Goal: Information Seeking & Learning: Learn about a topic

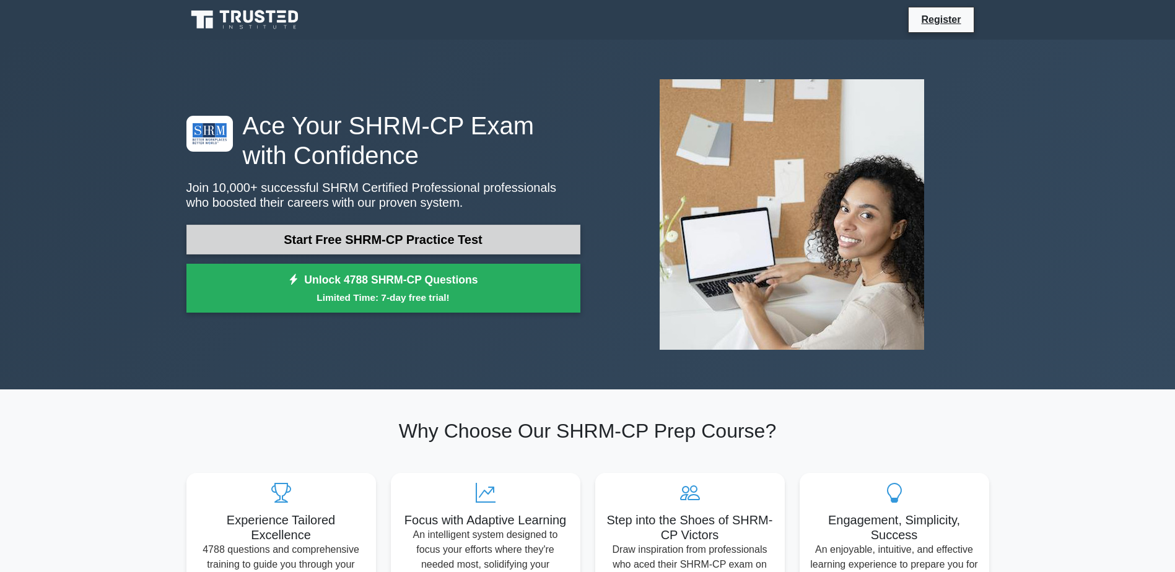
click at [406, 244] on link "Start Free SHRM-CP Practice Test" at bounding box center [383, 240] width 394 height 30
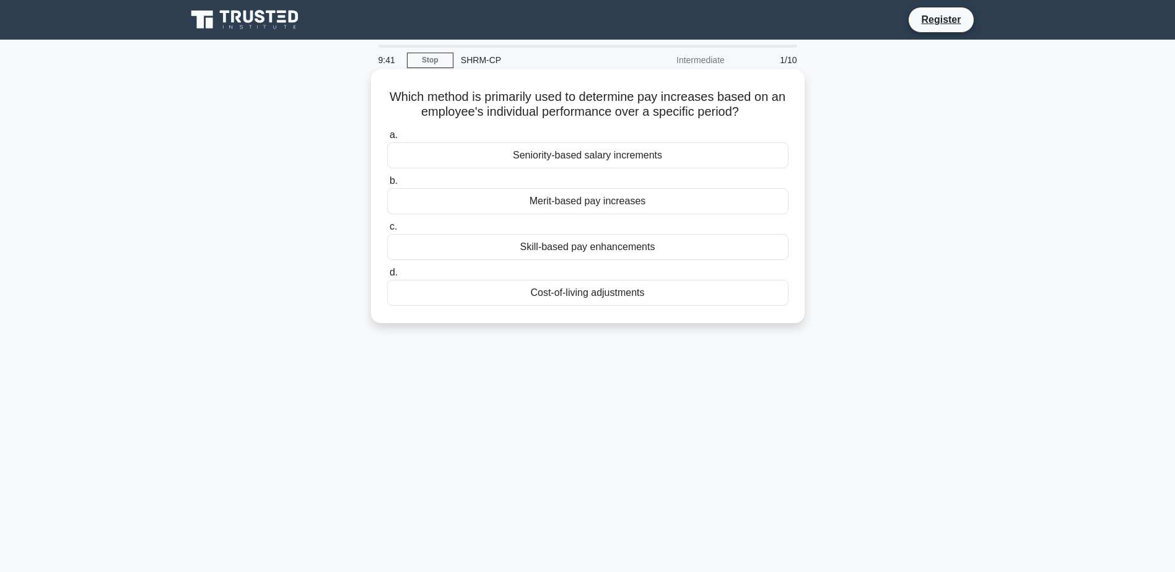
click at [553, 207] on div "Merit-based pay increases" at bounding box center [587, 201] width 401 height 26
click at [387, 185] on input "b. Merit-based pay increases" at bounding box center [387, 181] width 0 height 8
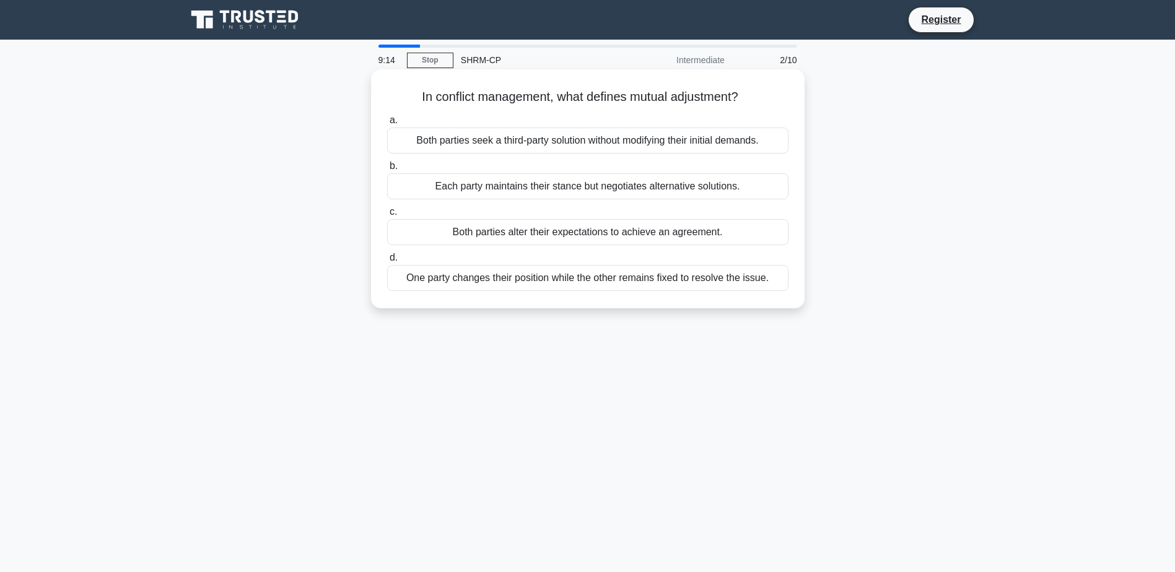
click at [513, 237] on div "Both parties alter their expectations to achieve an agreement." at bounding box center [587, 232] width 401 height 26
click at [387, 216] on input "c. Both parties alter their expectations to achieve an agreement." at bounding box center [387, 212] width 0 height 8
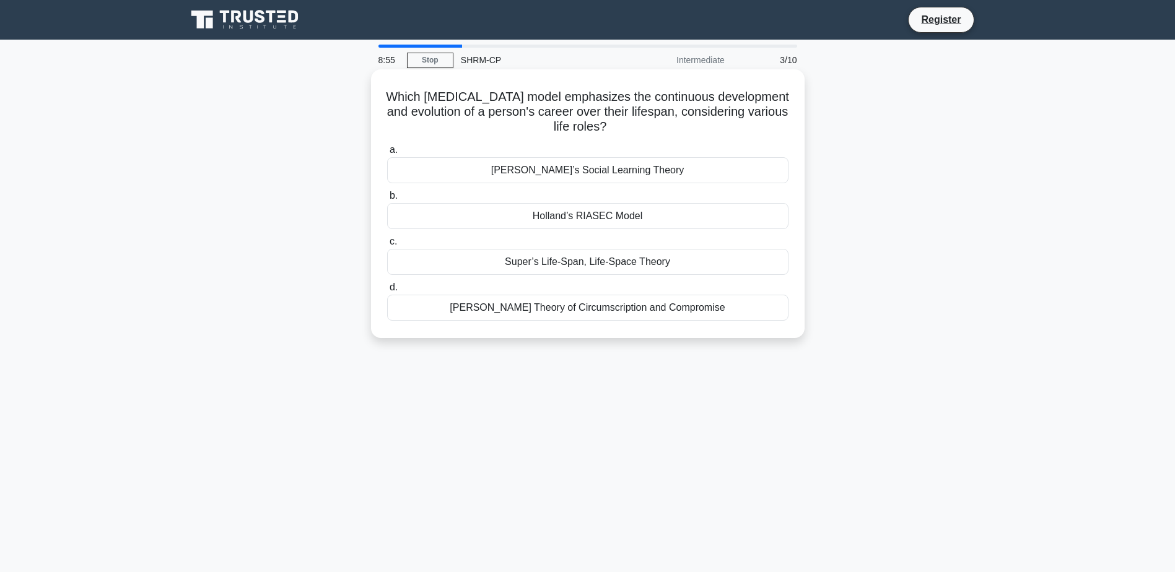
click at [544, 312] on div "[PERSON_NAME] Theory of Circumscription and Compromise" at bounding box center [587, 308] width 401 height 26
click at [387, 292] on input "[PERSON_NAME] Theory of Circumscription and Compromise" at bounding box center [387, 288] width 0 height 8
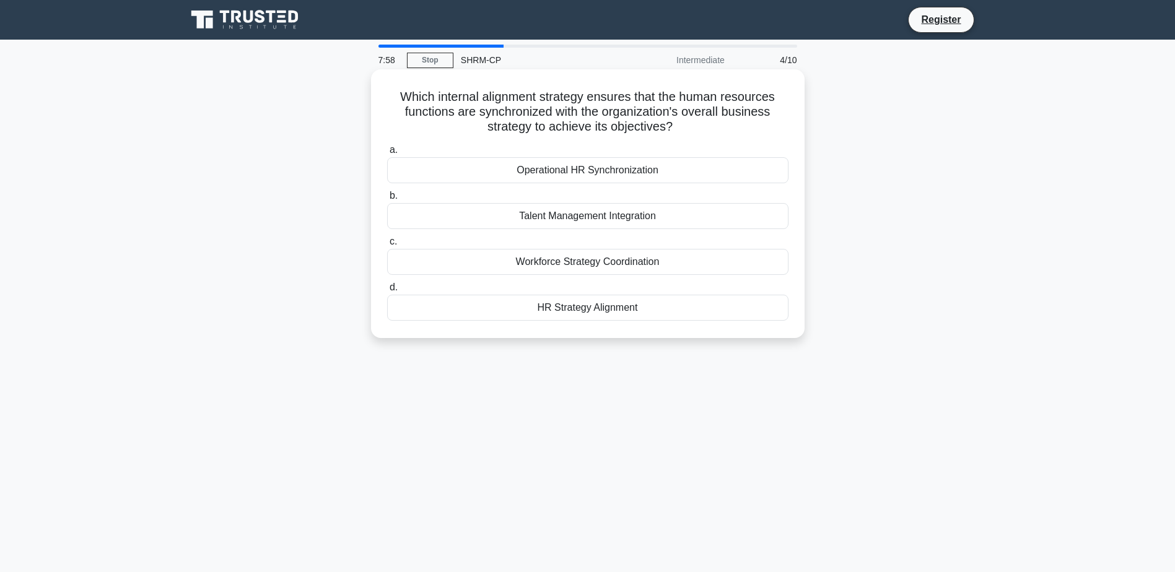
click at [683, 305] on div "HR Strategy Alignment" at bounding box center [587, 308] width 401 height 26
click at [387, 292] on input "d. HR Strategy Alignment" at bounding box center [387, 288] width 0 height 8
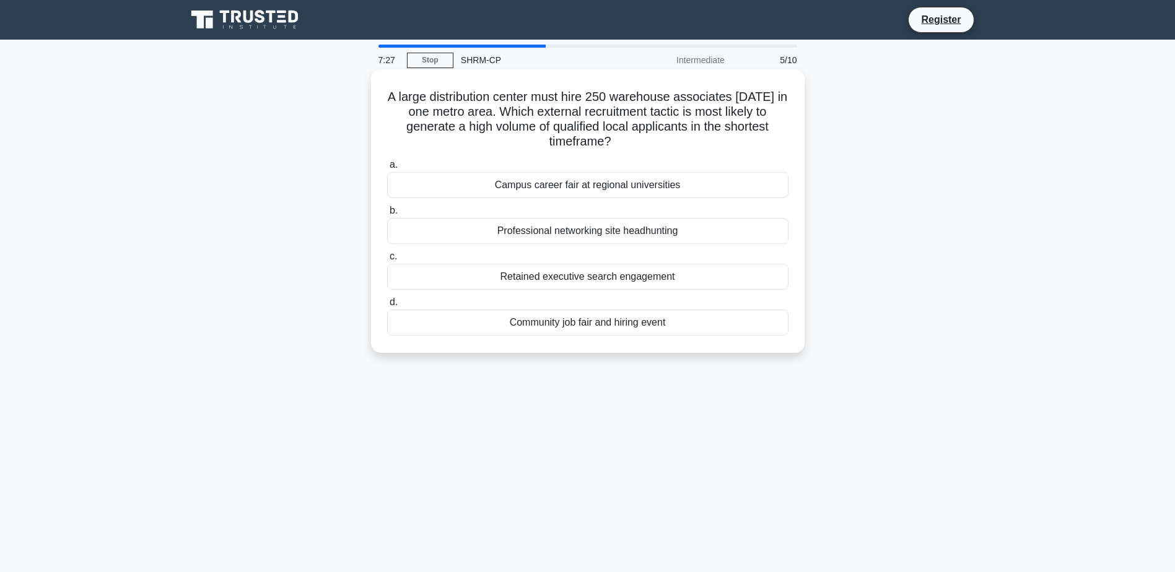
click at [694, 325] on div "Community job fair and hiring event" at bounding box center [587, 323] width 401 height 26
click at [387, 307] on input "d. Community job fair and hiring event" at bounding box center [387, 303] width 0 height 8
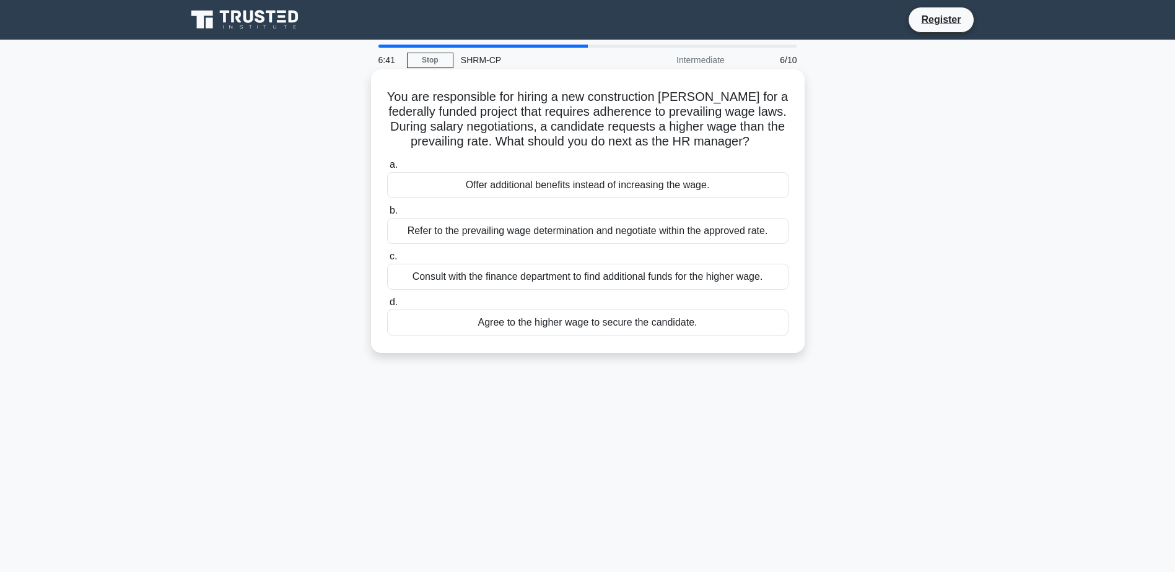
click at [603, 238] on div "Refer to the prevailing wage determination and negotiate within the approved ra…" at bounding box center [587, 231] width 401 height 26
click at [387, 215] on input "b. Refer to the prevailing wage determination and negotiate within the approved…" at bounding box center [387, 211] width 0 height 8
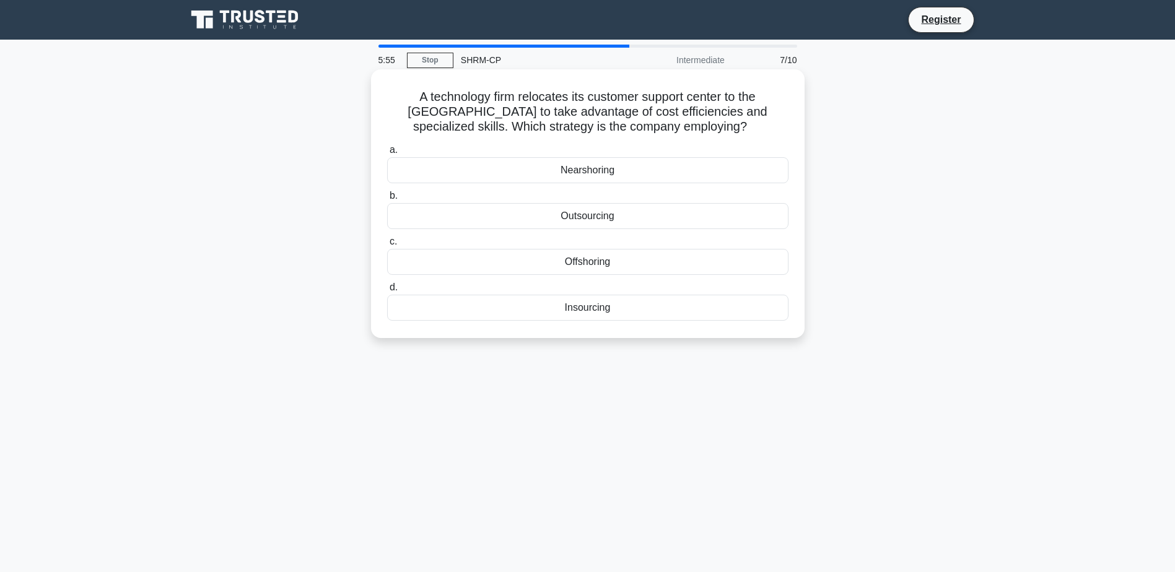
click at [628, 265] on div "Offshoring" at bounding box center [587, 262] width 401 height 26
click at [387, 246] on input "c. Offshoring" at bounding box center [387, 242] width 0 height 8
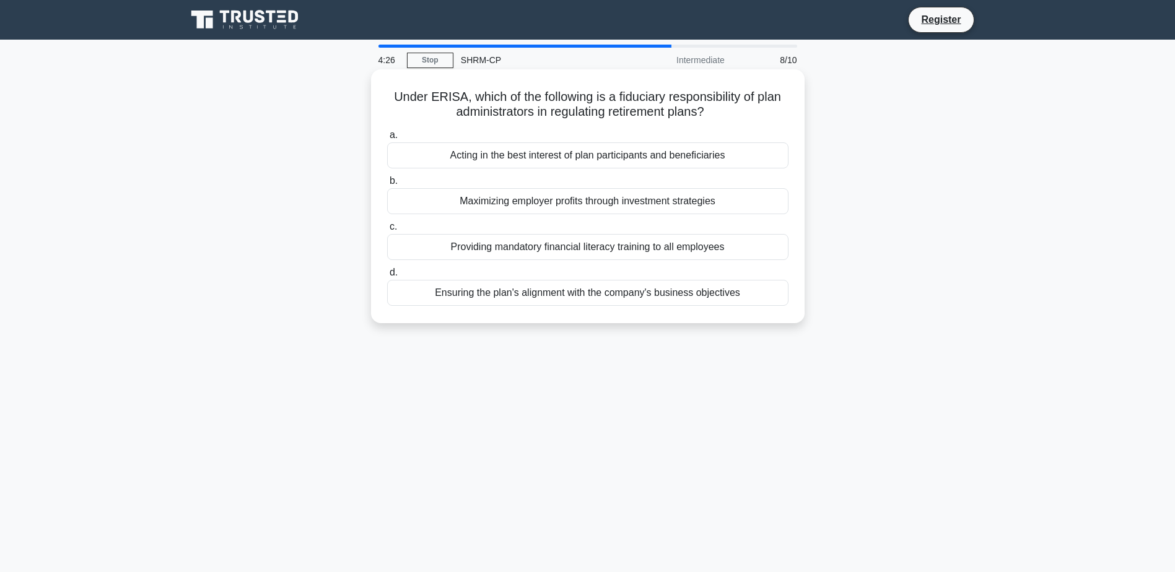
click at [621, 160] on div "Acting in the best interest of plan participants and beneficiaries" at bounding box center [587, 155] width 401 height 26
click at [387, 139] on input "a. Acting in the best interest of plan participants and beneficiaries" at bounding box center [387, 135] width 0 height 8
click at [585, 252] on div "Reducing the employee's work hours after the report was made" at bounding box center [587, 247] width 401 height 26
click at [387, 231] on input "c. Reducing the employee's work hours after the report was made" at bounding box center [387, 227] width 0 height 8
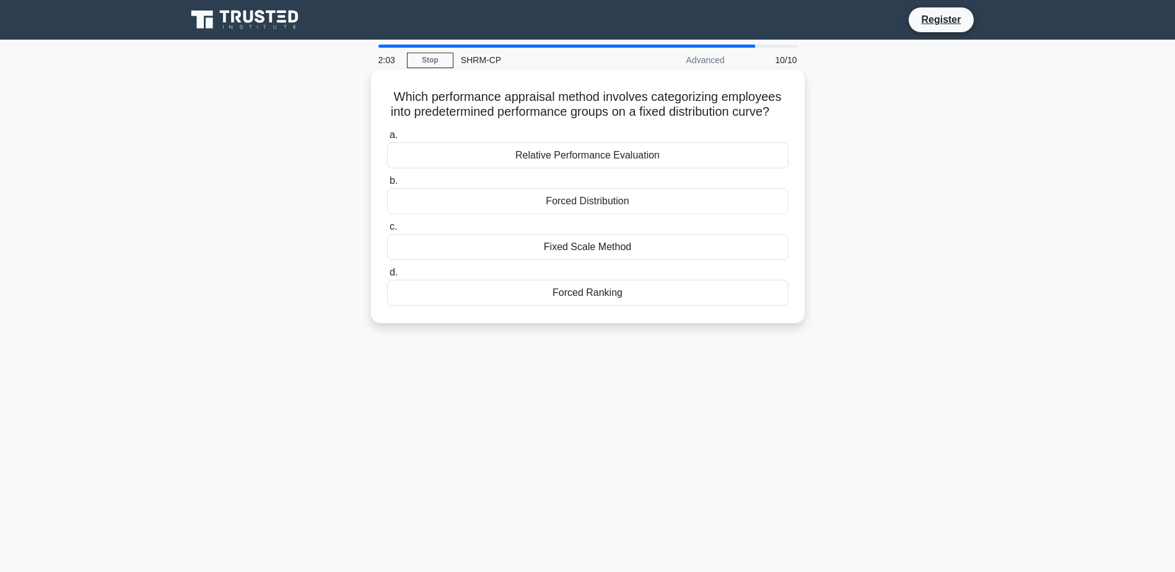
click at [658, 260] on div "Fixed Scale Method" at bounding box center [587, 247] width 401 height 26
click at [387, 231] on input "c. Fixed Scale Method" at bounding box center [387, 227] width 0 height 8
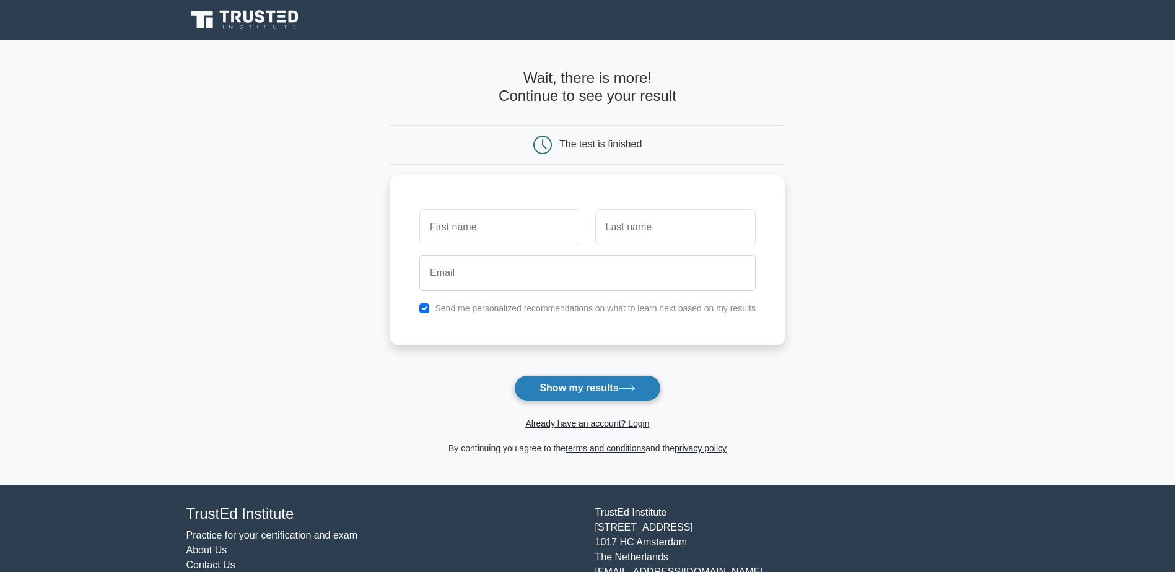
click at [575, 389] on button "Show my results" at bounding box center [587, 388] width 146 height 26
click at [426, 305] on input "checkbox" at bounding box center [424, 305] width 10 height 10
checkbox input "false"
click at [591, 392] on button "Show my results" at bounding box center [587, 388] width 146 height 26
